Goal: Task Accomplishment & Management: Use online tool/utility

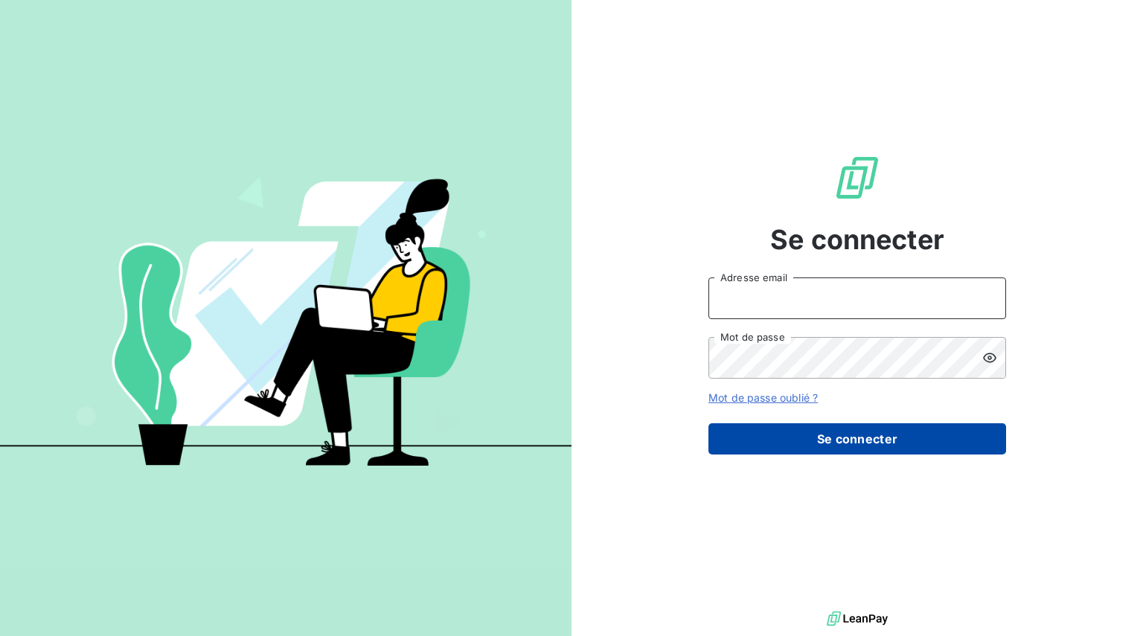
type input "[EMAIL_ADDRESS][DOMAIN_NAME]"
click at [811, 444] on button "Se connecter" at bounding box center [858, 439] width 298 height 31
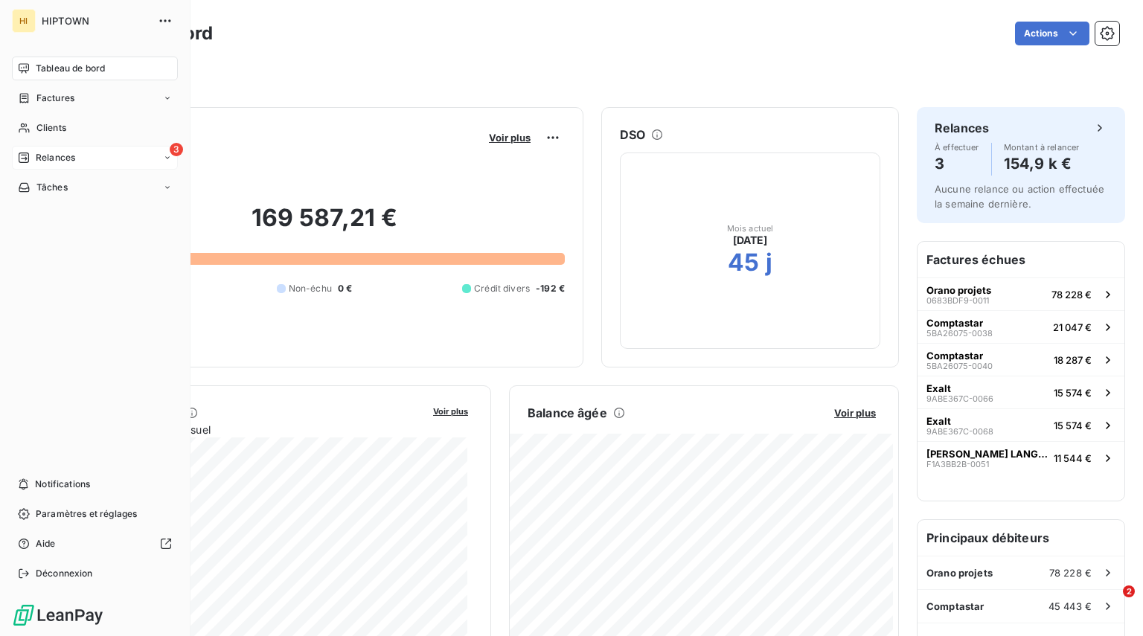
click at [47, 162] on span "Relances" at bounding box center [55, 157] width 39 height 13
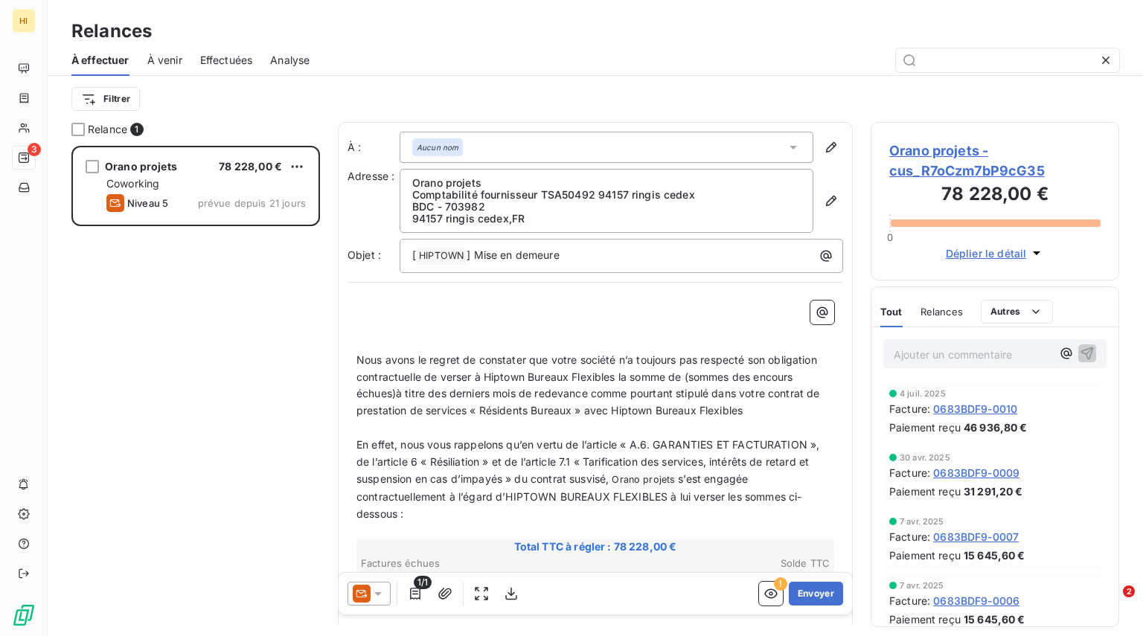
scroll to position [422, 0]
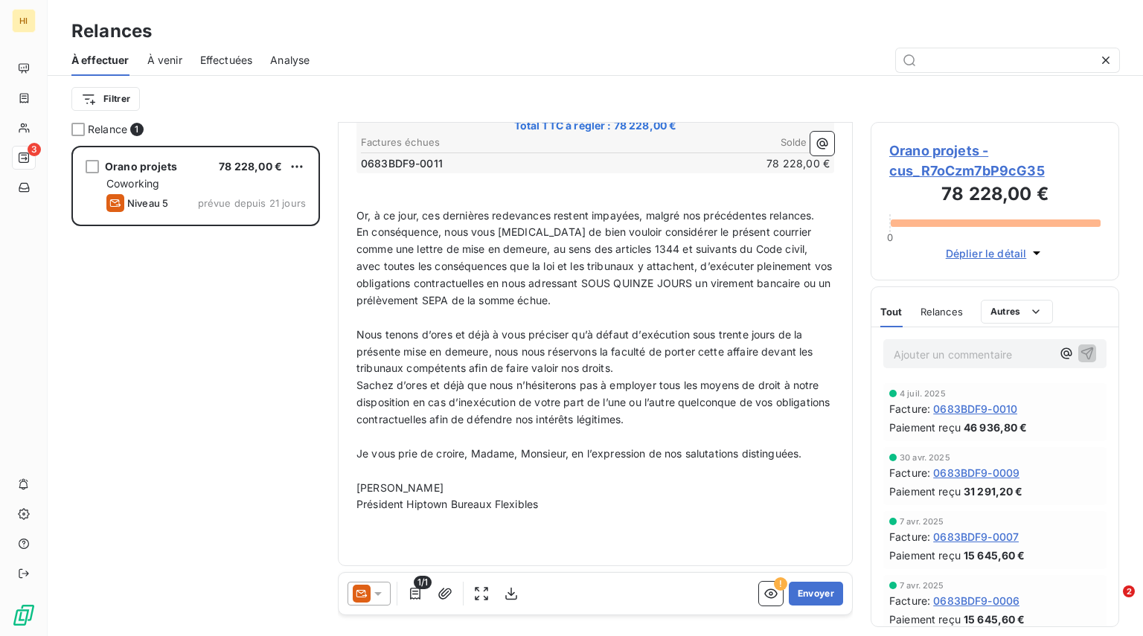
click at [986, 258] on span "Déplier le détail" at bounding box center [986, 254] width 81 height 16
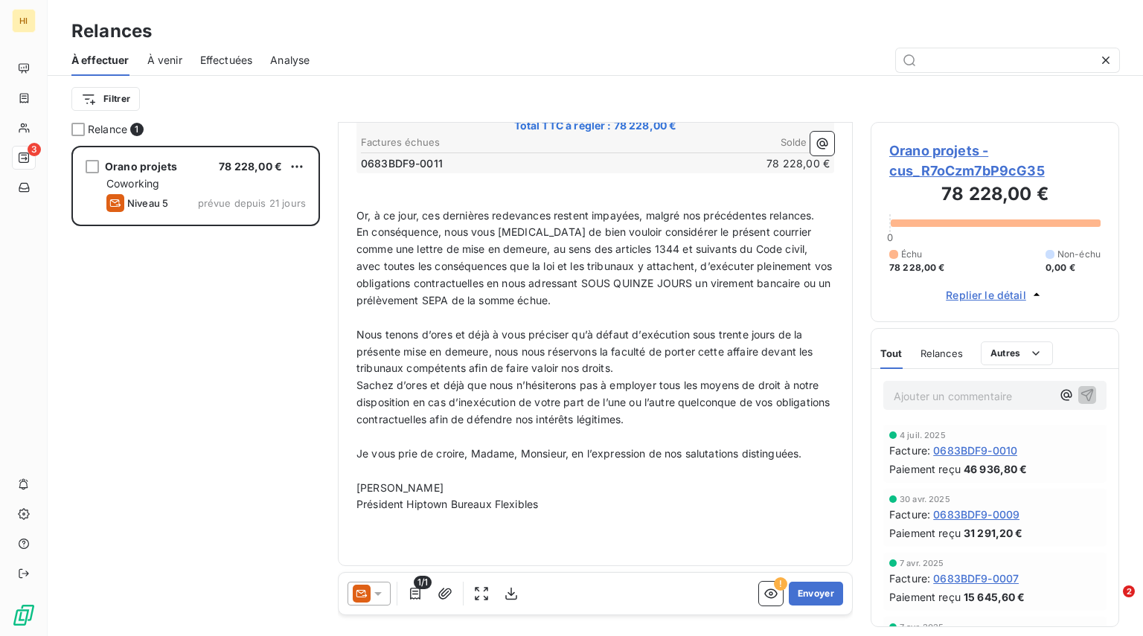
click at [999, 294] on span "Replier le détail" at bounding box center [986, 295] width 80 height 16
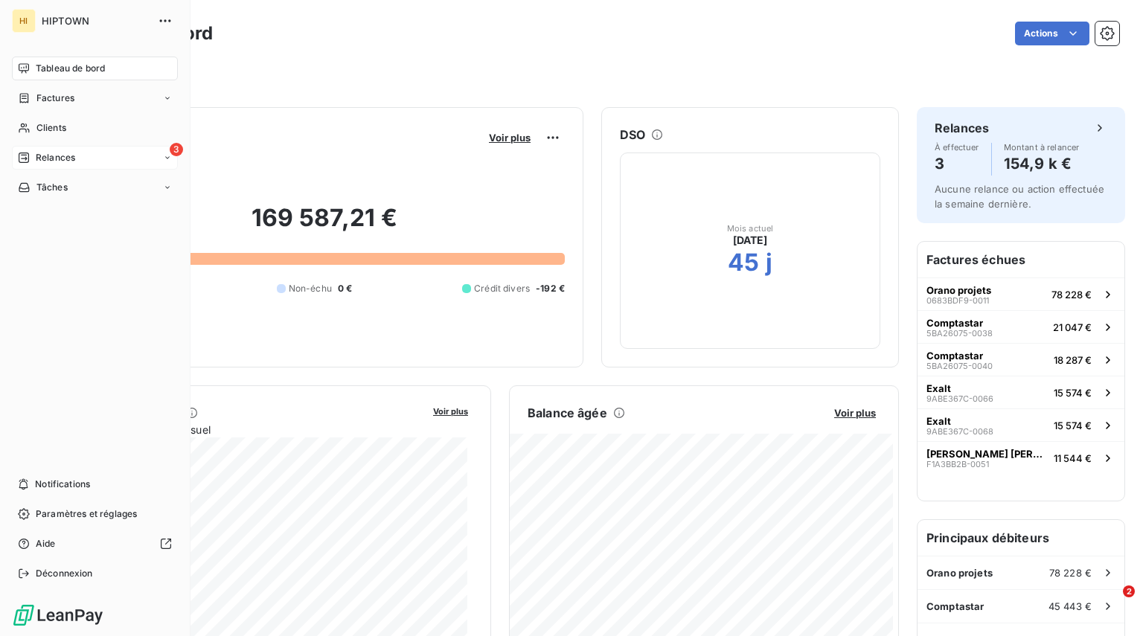
click at [38, 159] on span "Relances" at bounding box center [55, 157] width 39 height 13
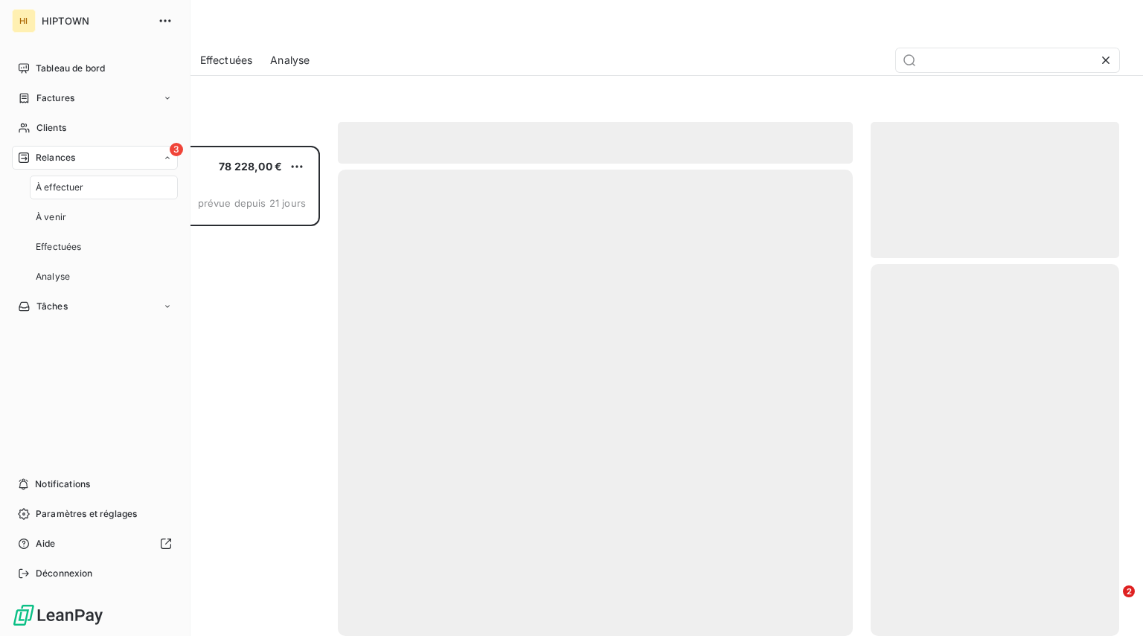
scroll to position [479, 237]
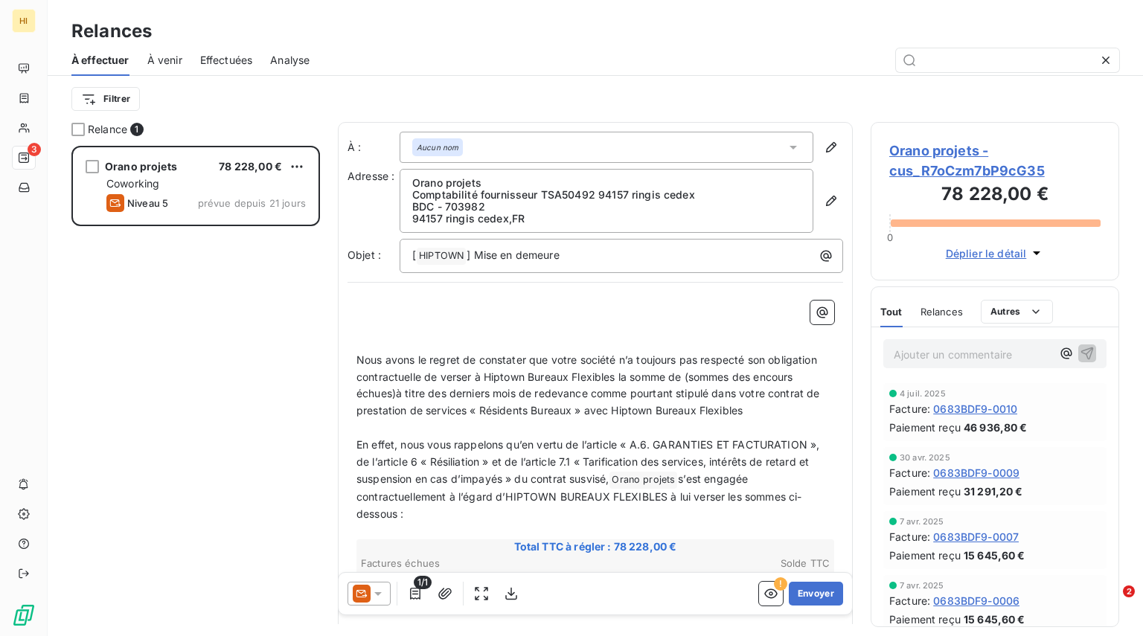
click at [167, 66] on span "À venir" at bounding box center [164, 60] width 35 height 15
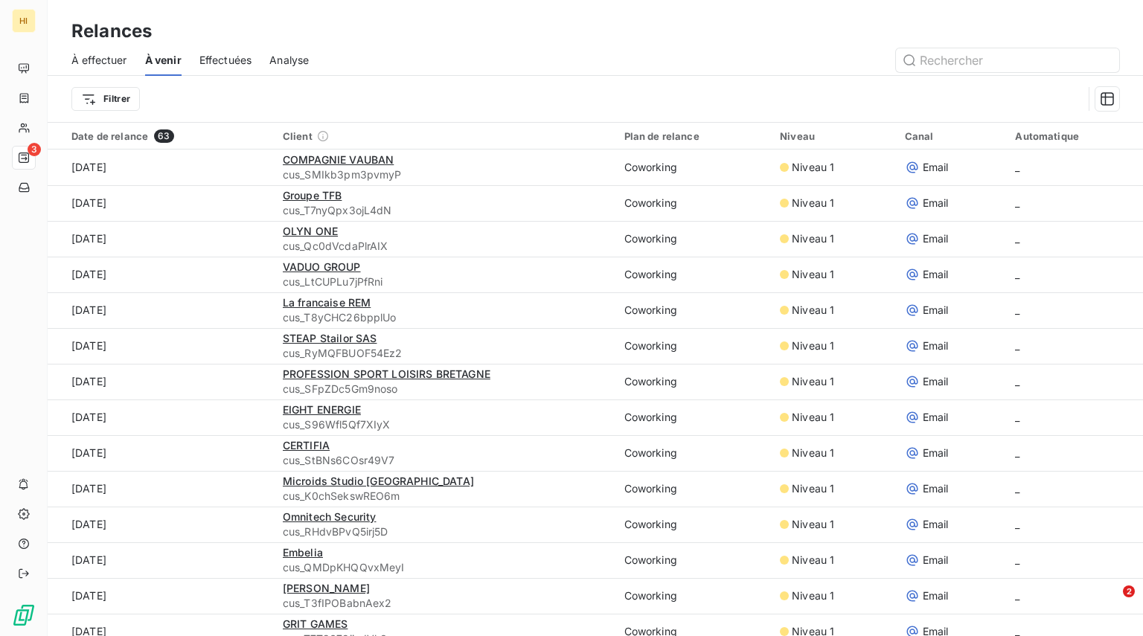
click at [208, 60] on span "Effectuées" at bounding box center [226, 60] width 53 height 15
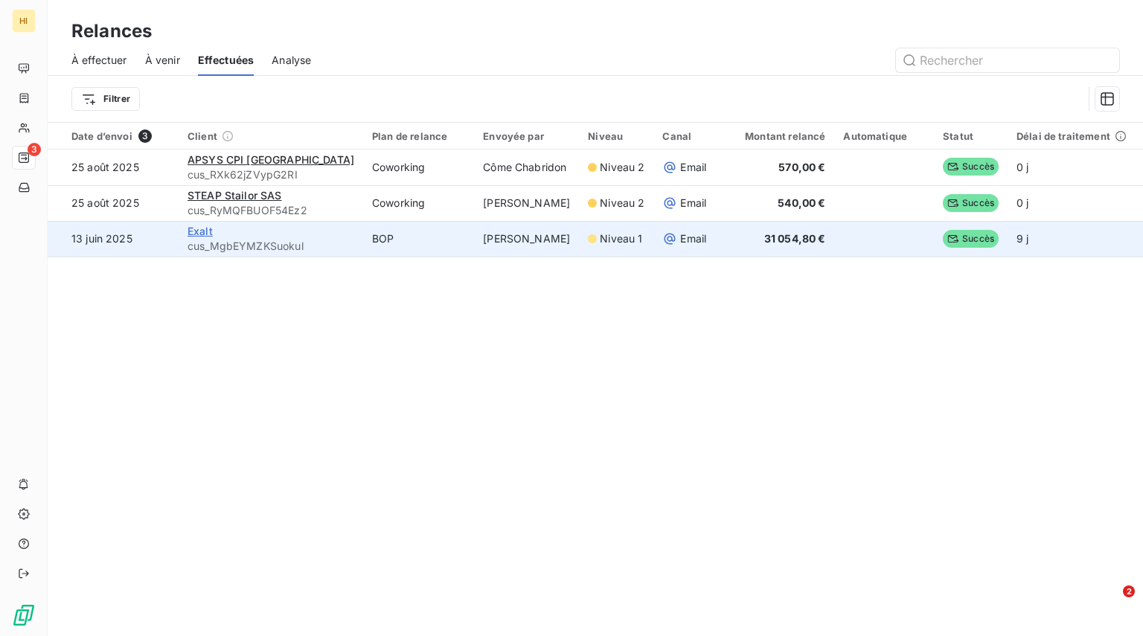
click at [191, 232] on span "Exalt" at bounding box center [200, 231] width 25 height 13
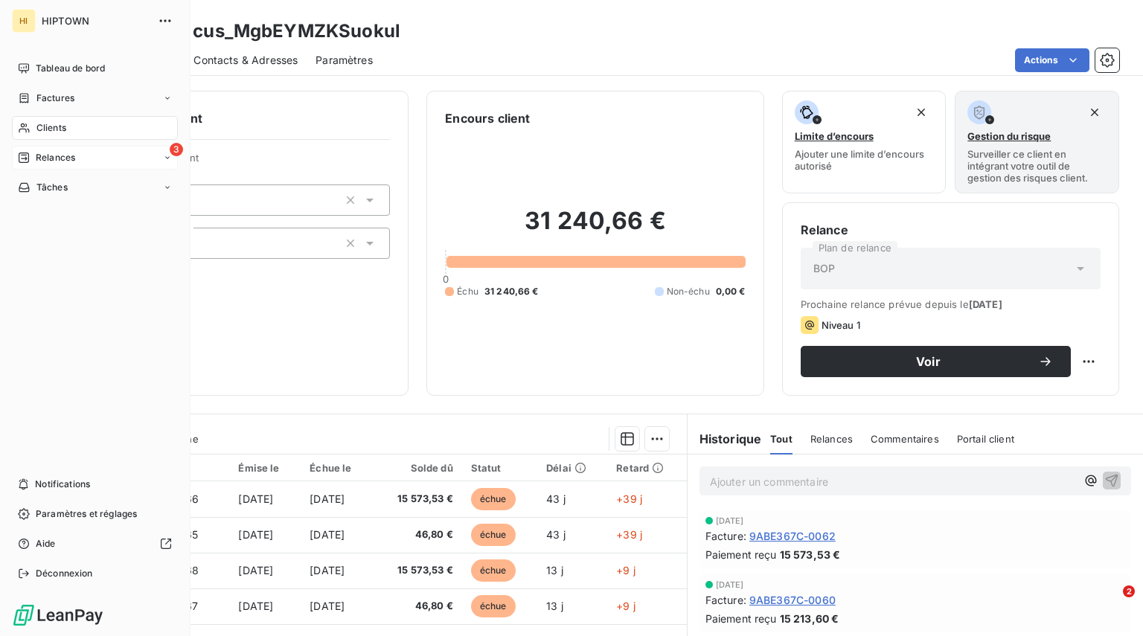
click at [48, 156] on span "Relances" at bounding box center [55, 157] width 39 height 13
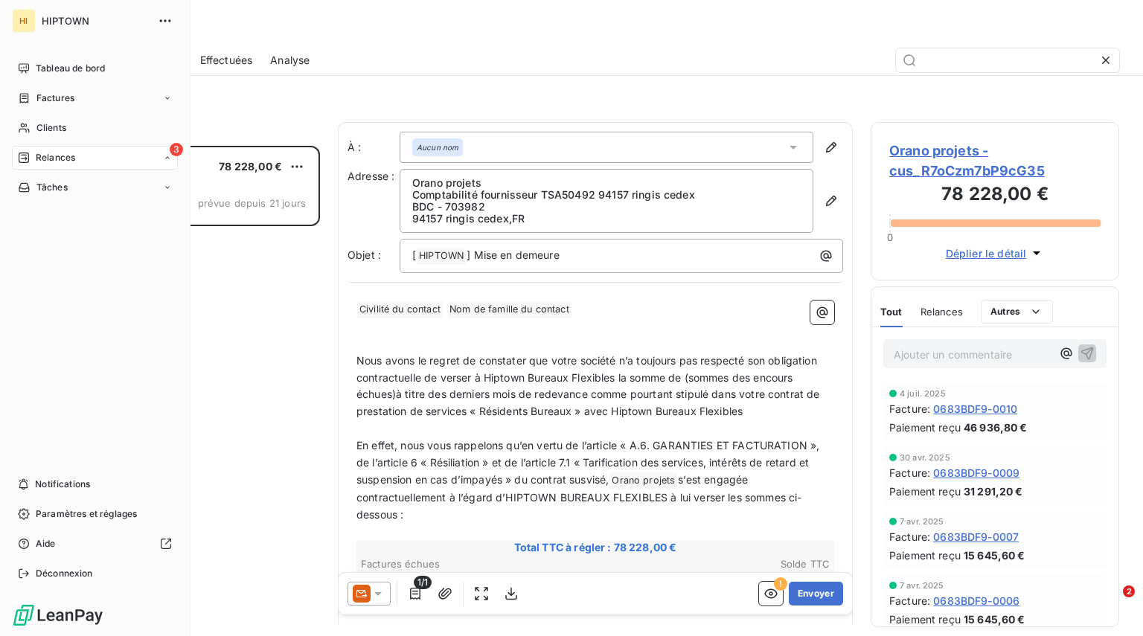
scroll to position [479, 237]
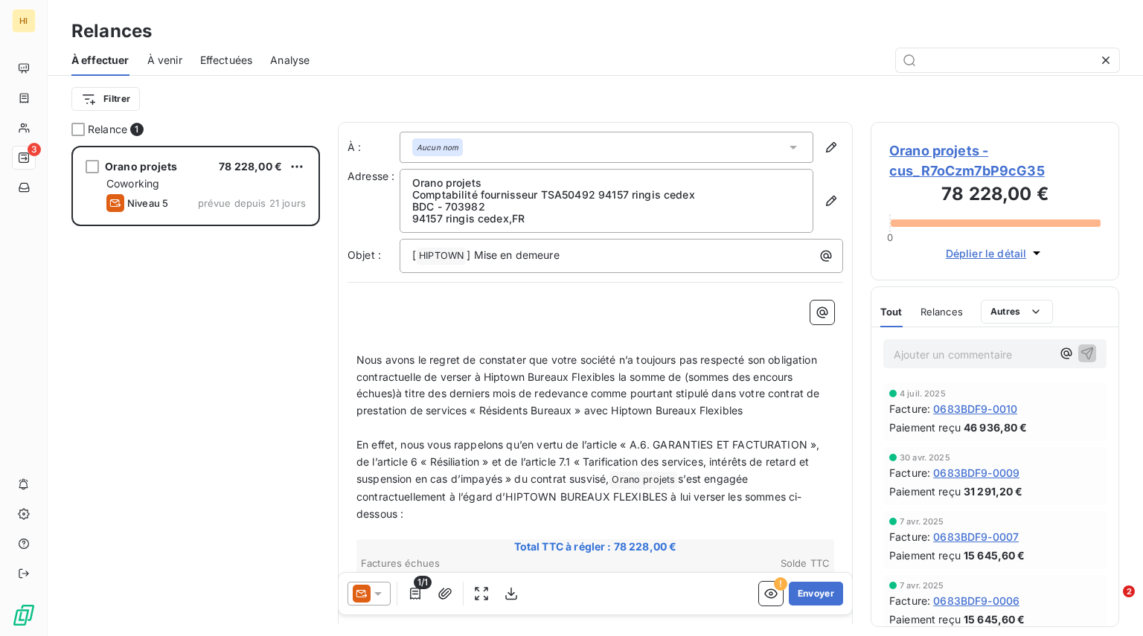
click at [229, 63] on span "Effectuées" at bounding box center [226, 60] width 53 height 15
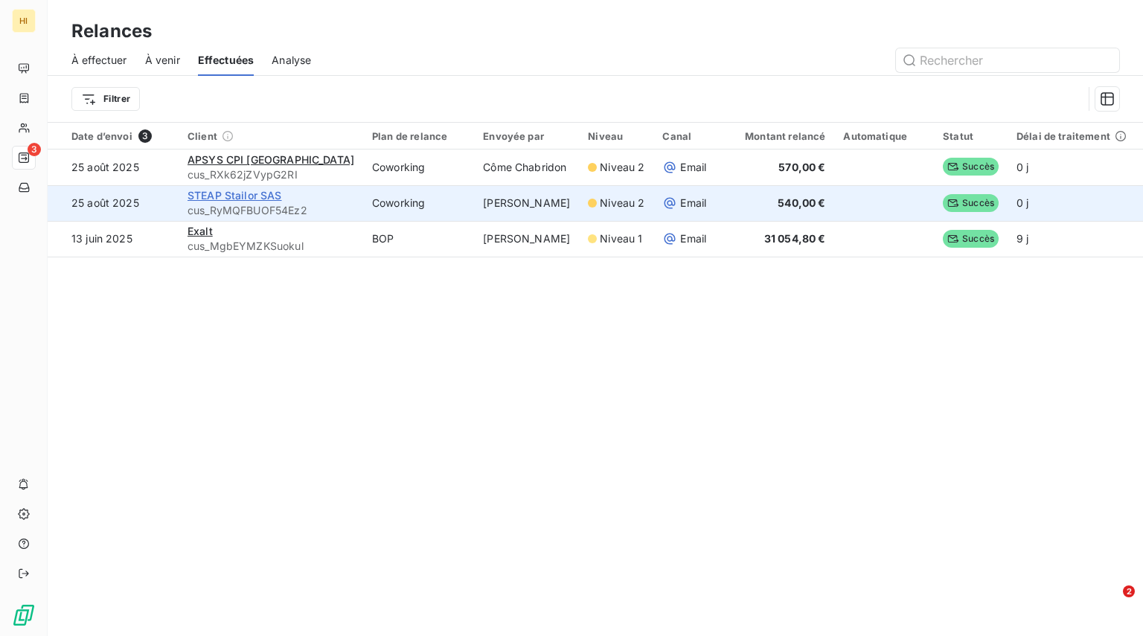
click at [252, 192] on span "STEAP Stailor SAS" at bounding box center [235, 195] width 95 height 13
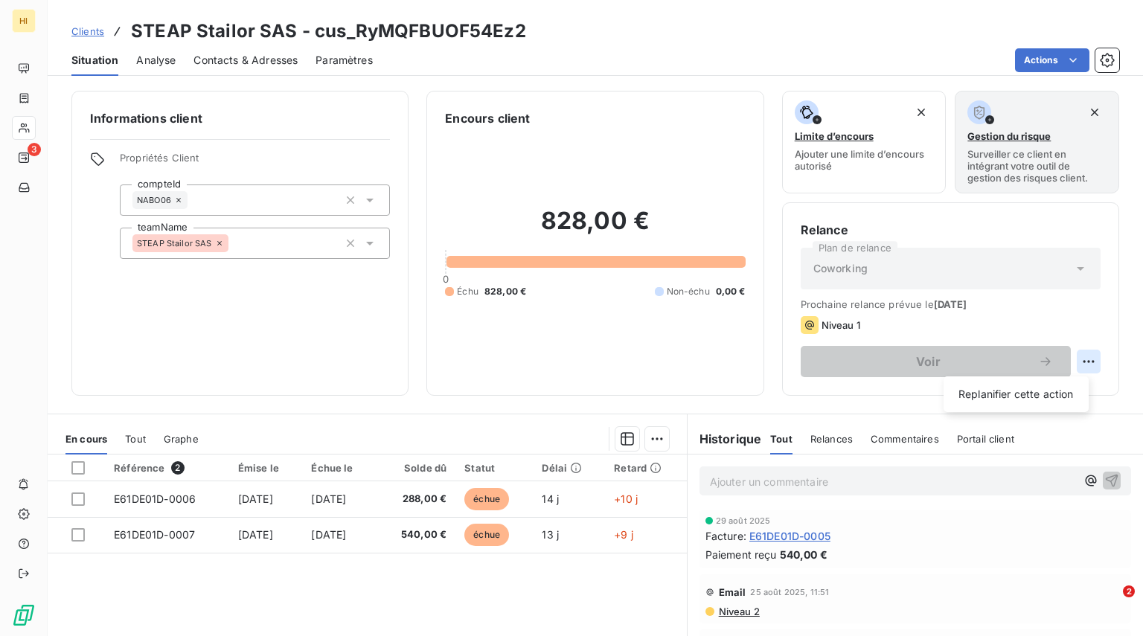
click at [1078, 366] on html "HI 3 Clients STEAP Stailor SAS - cus_RyMQFBUOF54Ez2 Situation Analyse Contacts …" at bounding box center [571, 318] width 1143 height 636
click at [1092, 418] on html "HI 3 Clients STEAP Stailor SAS - cus_RyMQFBUOF54Ez2 Situation Analyse Contacts …" at bounding box center [571, 318] width 1143 height 636
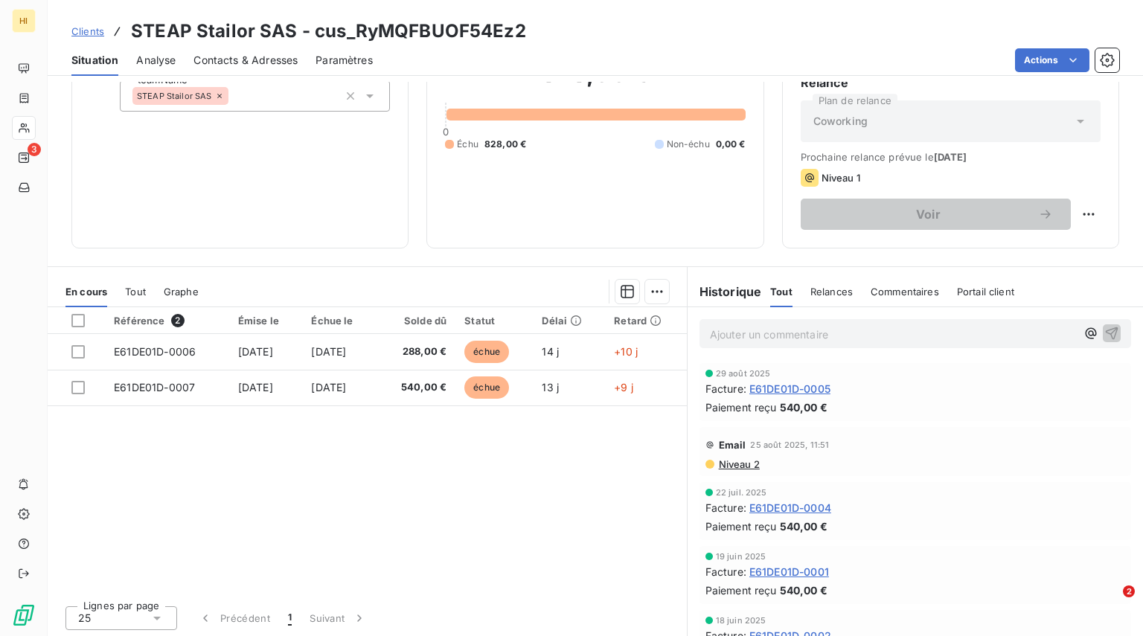
scroll to position [150, 0]
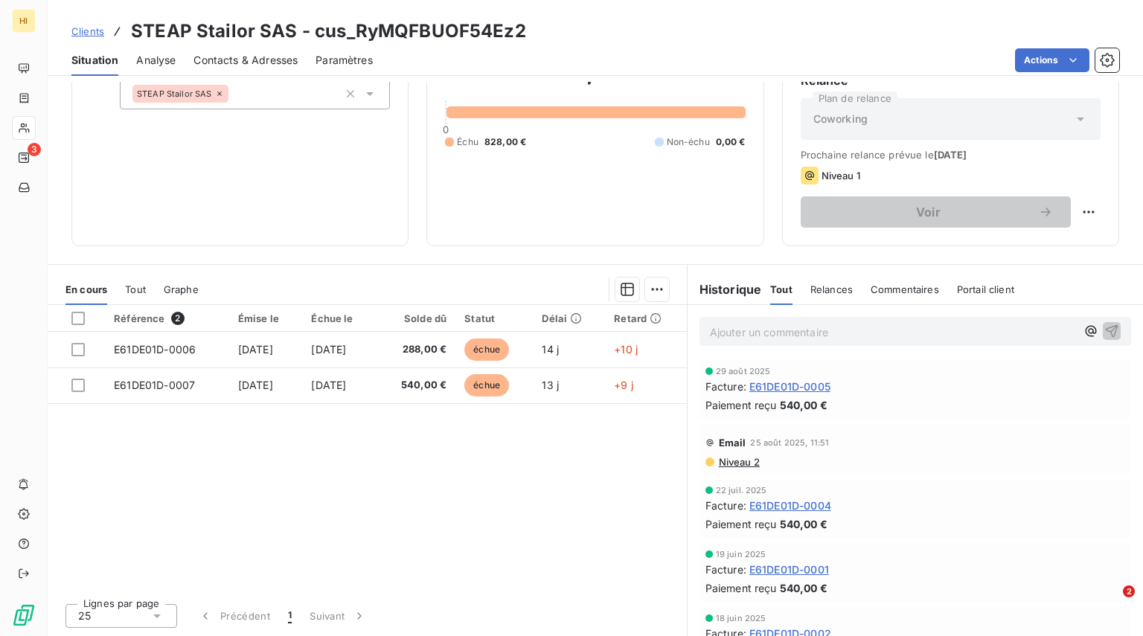
click at [811, 292] on span "Relances" at bounding box center [832, 290] width 42 height 12
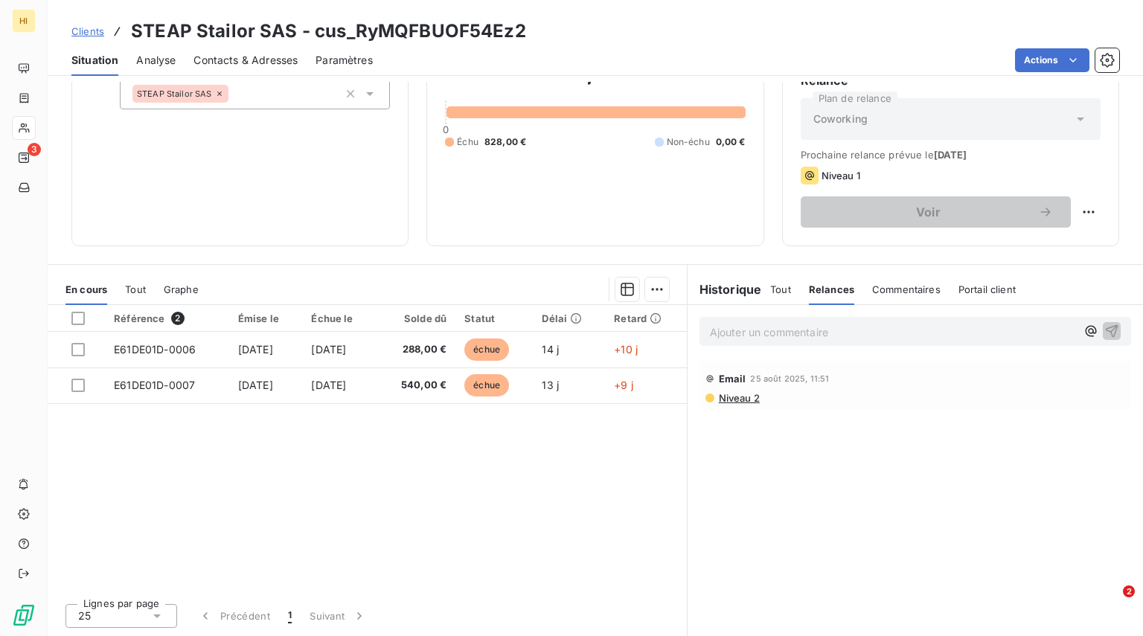
click at [771, 298] on div "Tout" at bounding box center [780, 289] width 21 height 31
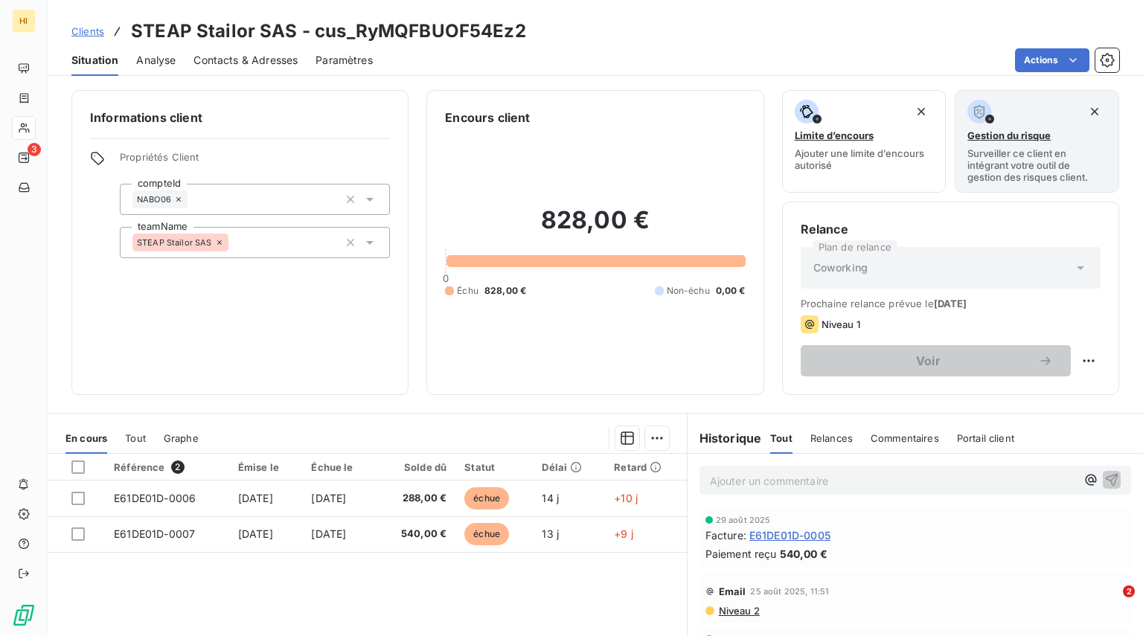
scroll to position [0, 0]
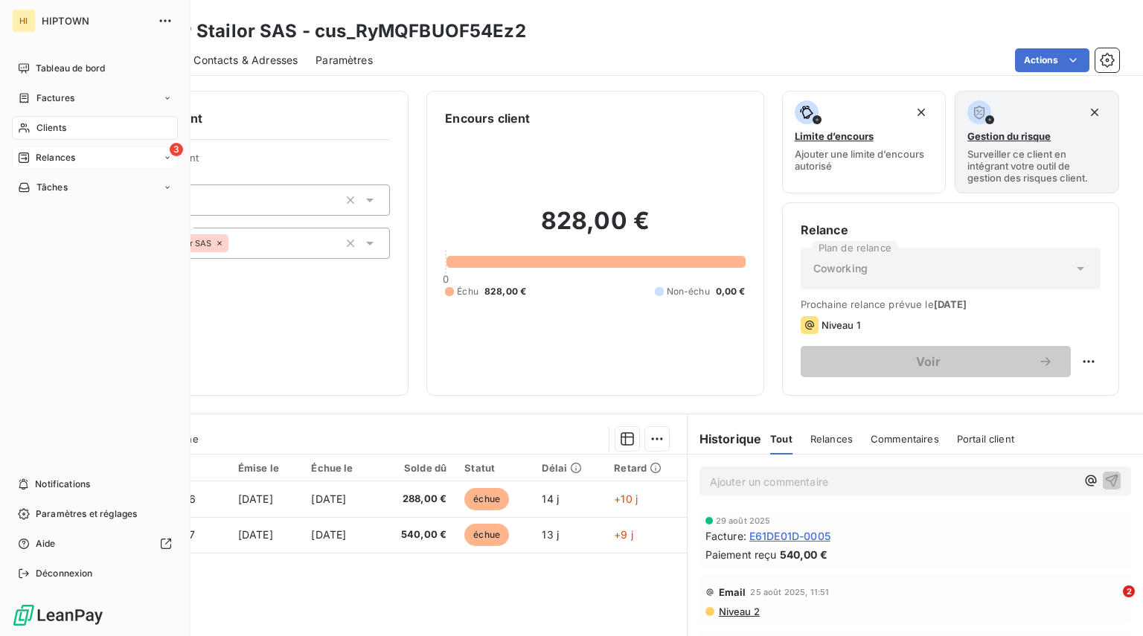
click at [44, 160] on span "Relances" at bounding box center [55, 157] width 39 height 13
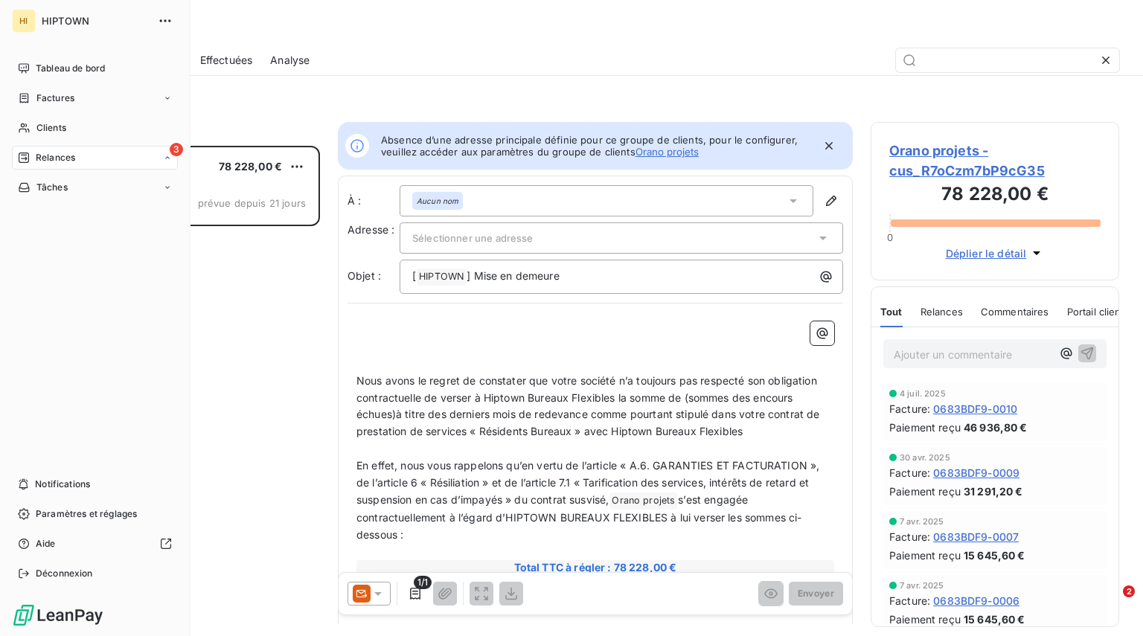
scroll to position [12, 12]
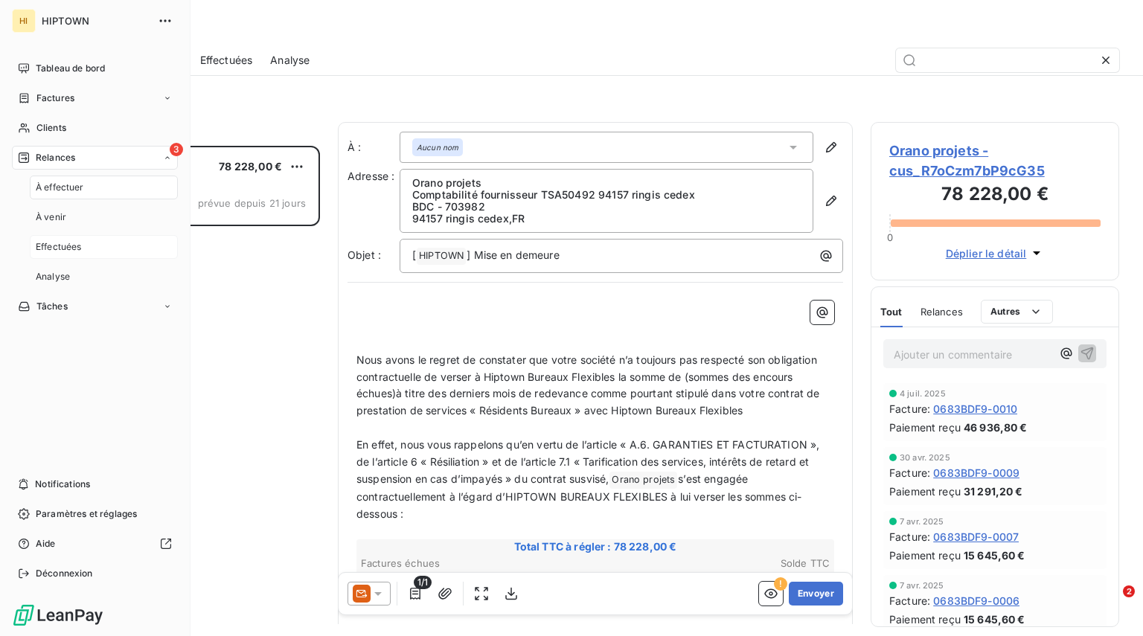
click at [57, 242] on span "Effectuées" at bounding box center [59, 246] width 46 height 13
